Goal: Task Accomplishment & Management: Manage account settings

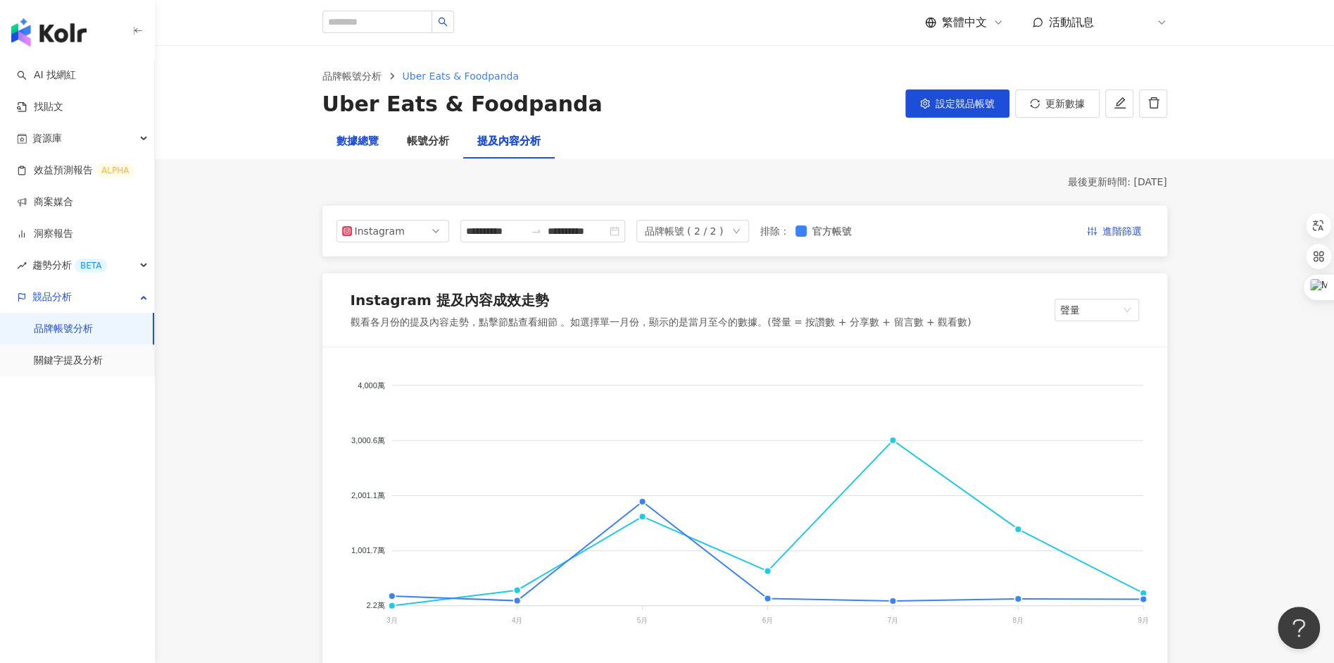
click at [349, 143] on div "數據總覽" at bounding box center [358, 141] width 42 height 17
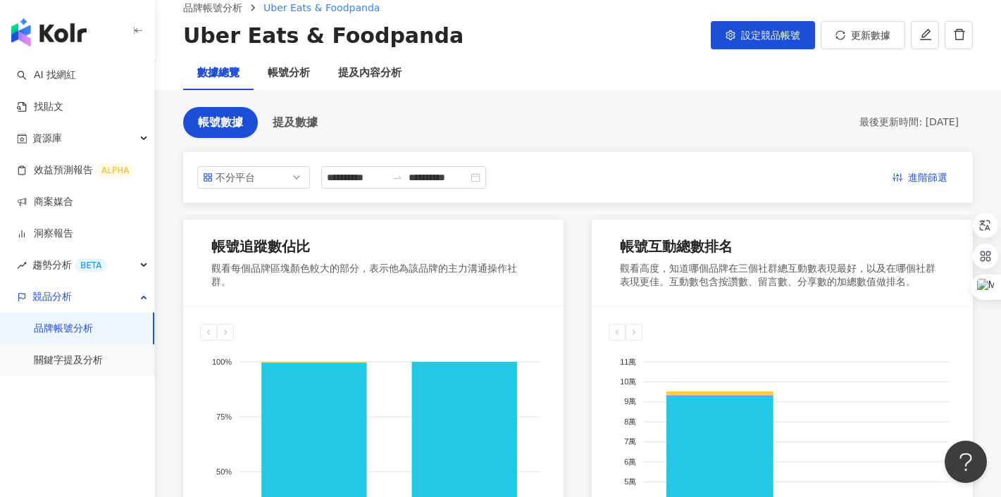
scroll to position [39, 0]
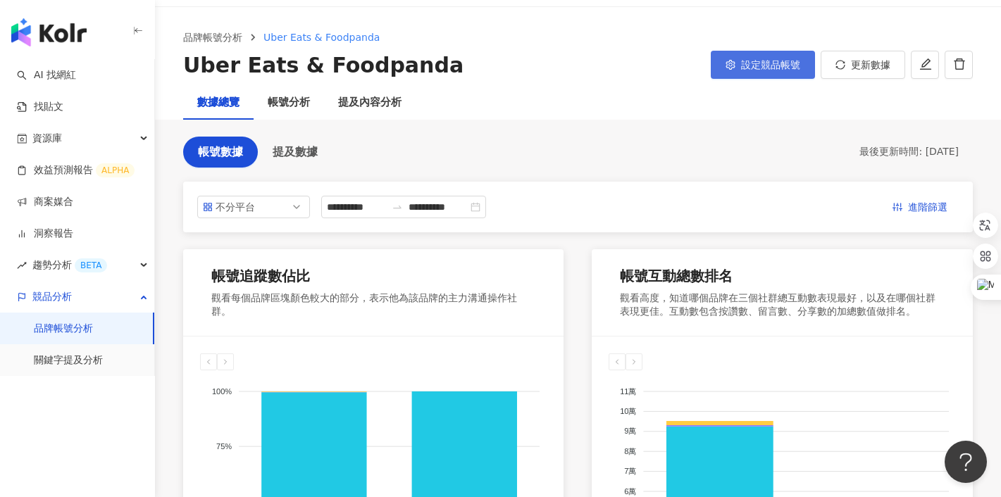
click at [771, 63] on span "設定競品帳號" at bounding box center [770, 64] width 59 height 11
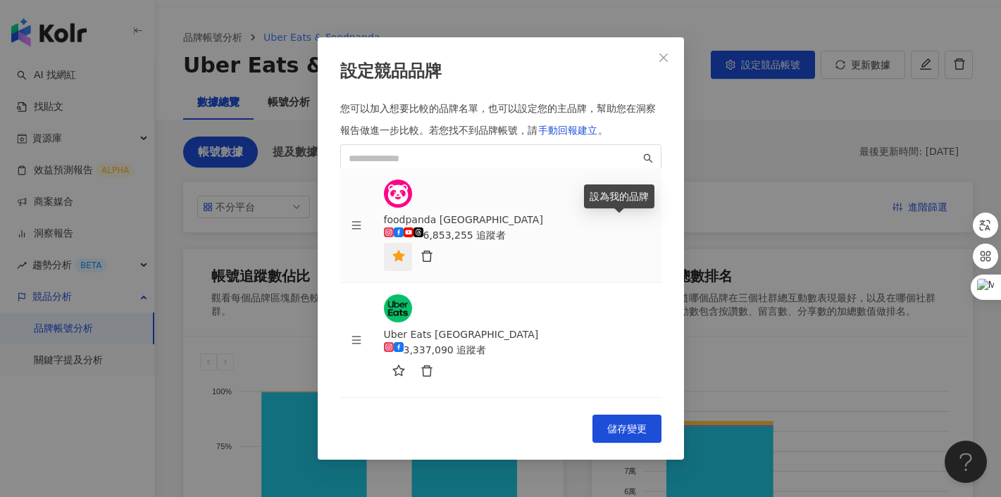
click at [404, 250] on icon "star" at bounding box center [398, 255] width 12 height 11
click at [734, 147] on div "設定競品品牌 您可以加入想要比較的品牌名單，也可以設定您的主品牌，幫助您在洞察報告做進一步比較。 若您找不到品牌帳號，請 手動回報建立 。 foodpanda…" at bounding box center [500, 248] width 1001 height 497
click at [630, 427] on span "儲存變更" at bounding box center [626, 428] width 39 height 11
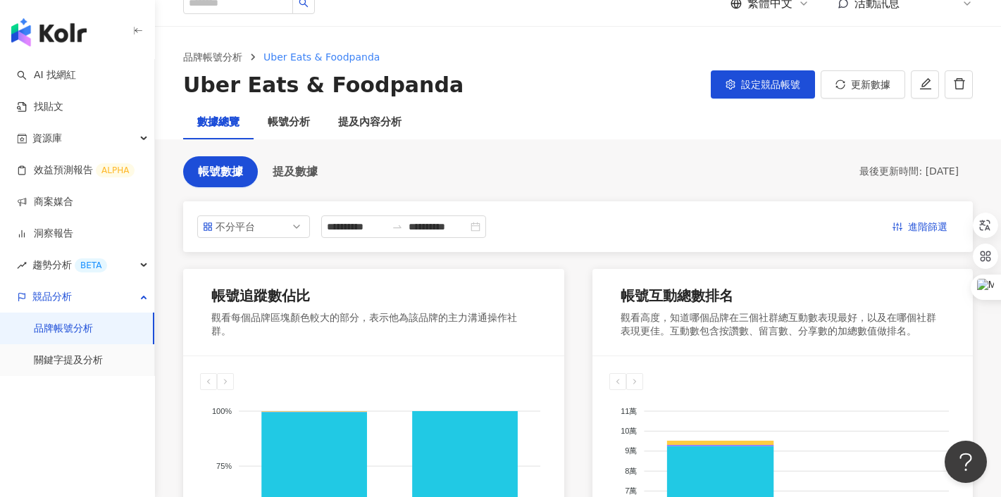
scroll to position [0, 0]
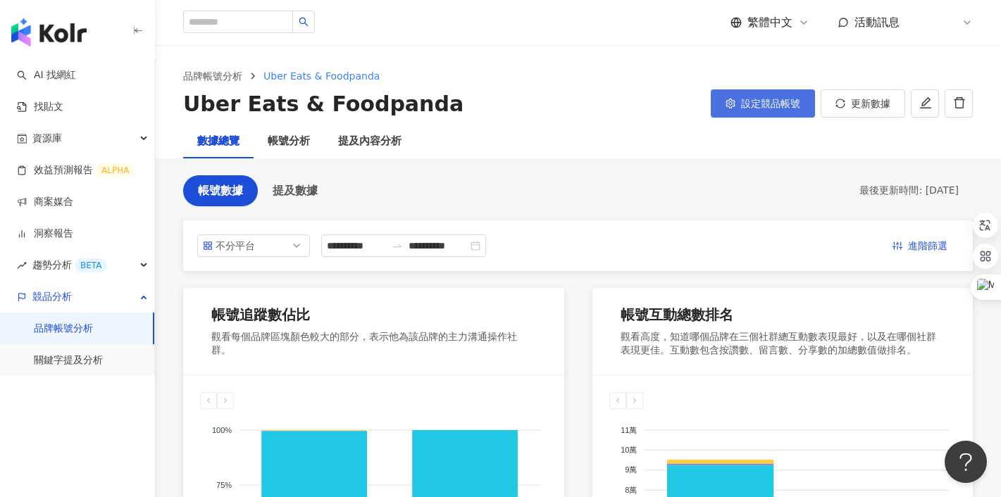
click at [744, 103] on span "設定競品帳號" at bounding box center [770, 103] width 59 height 11
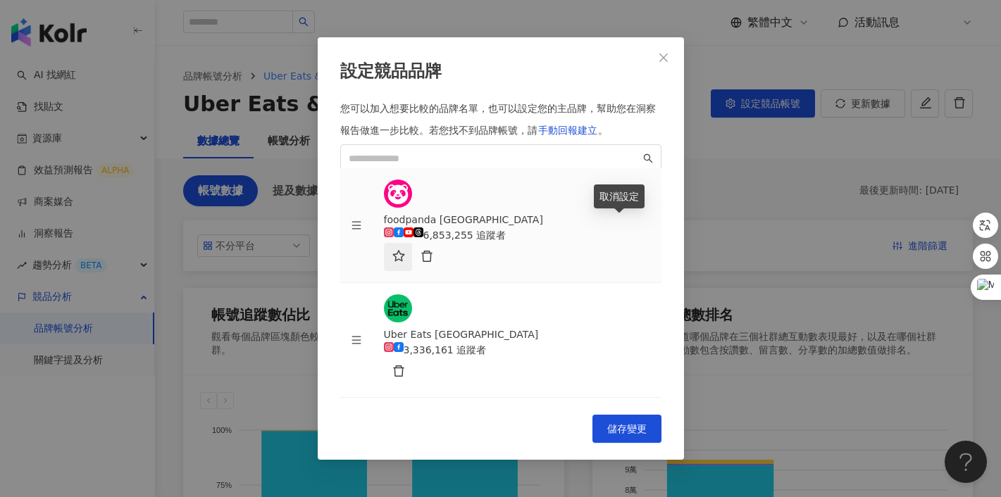
click at [405, 250] on icon "star" at bounding box center [398, 256] width 13 height 13
click at [613, 423] on span "儲存變更" at bounding box center [626, 428] width 39 height 11
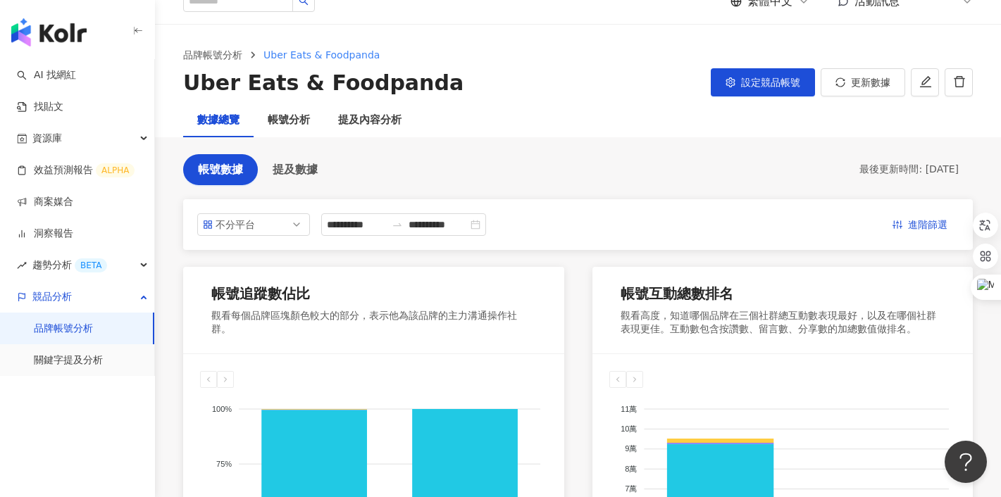
scroll to position [20, 0]
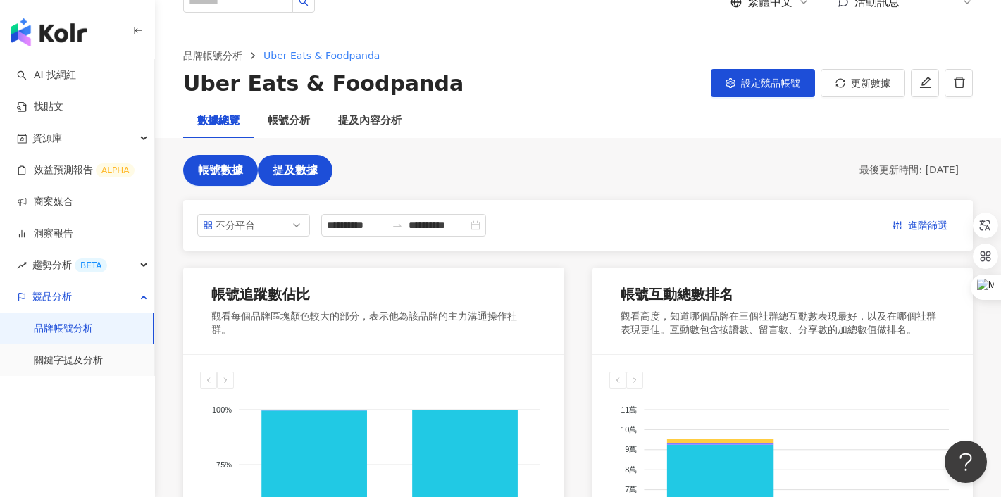
click at [301, 173] on span "提及數據" at bounding box center [295, 170] width 45 height 13
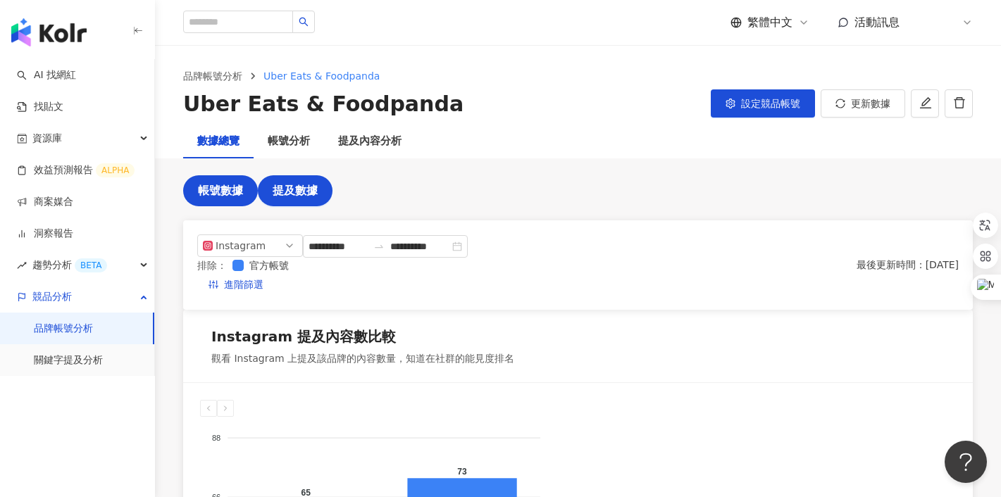
click at [227, 192] on span "帳號數據" at bounding box center [220, 190] width 45 height 13
